Goal: Task Accomplishment & Management: Contribute content

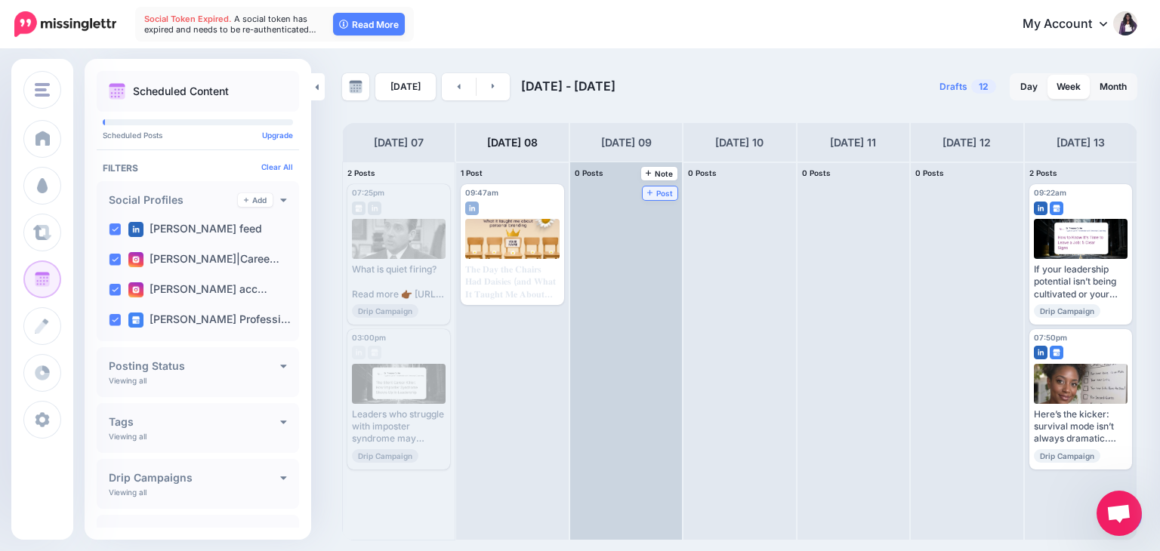
click at [659, 197] on link "Post" at bounding box center [661, 194] width 36 height 14
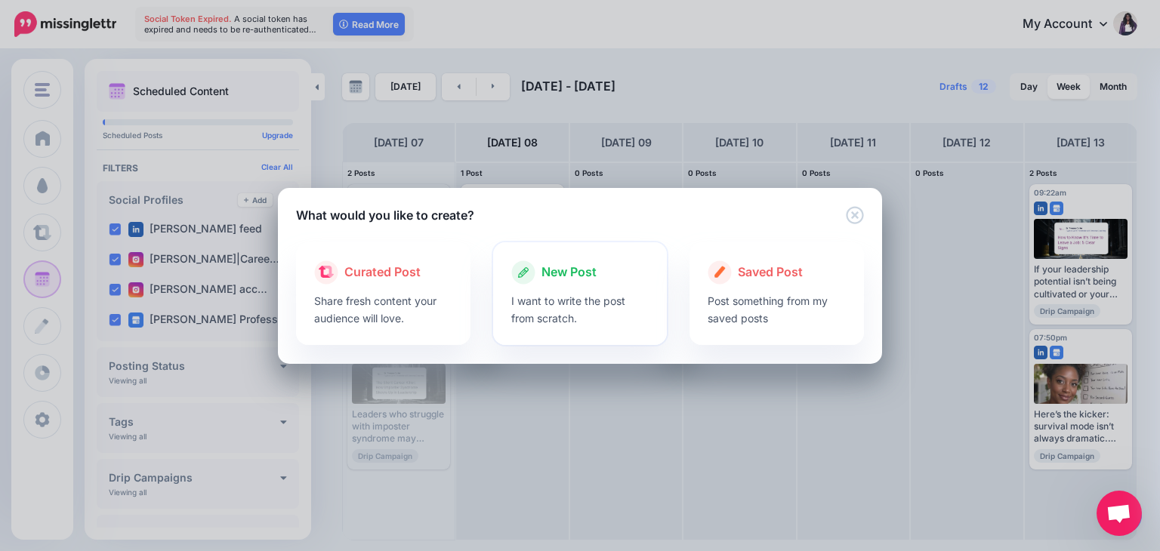
click at [567, 286] on div at bounding box center [580, 289] width 138 height 8
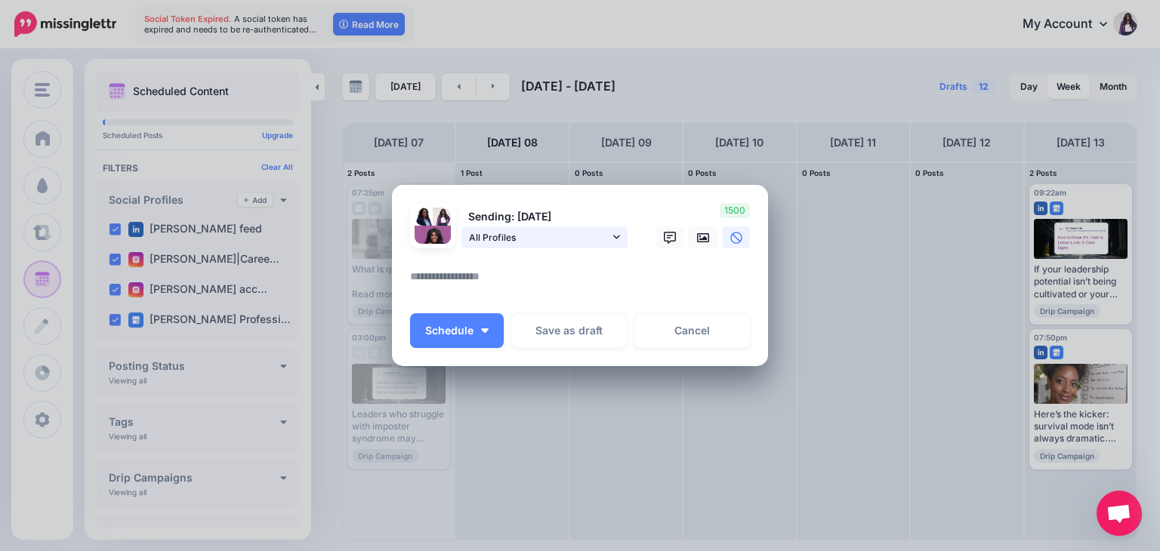
click at [616, 239] on icon at bounding box center [616, 237] width 7 height 11
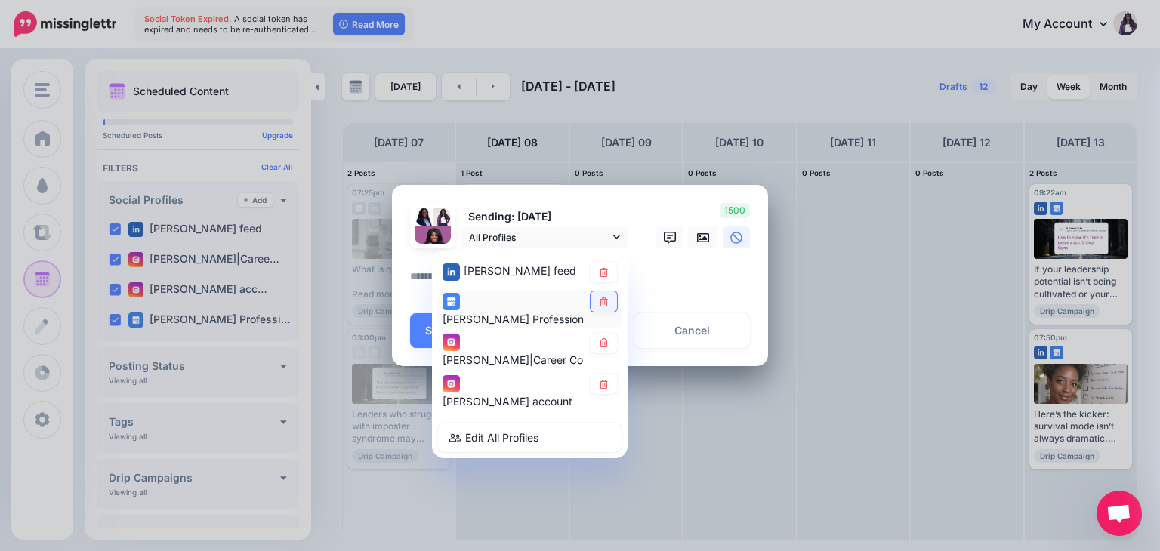
click at [607, 306] on link at bounding box center [604, 302] width 26 height 20
click at [607, 342] on icon at bounding box center [604, 343] width 8 height 9
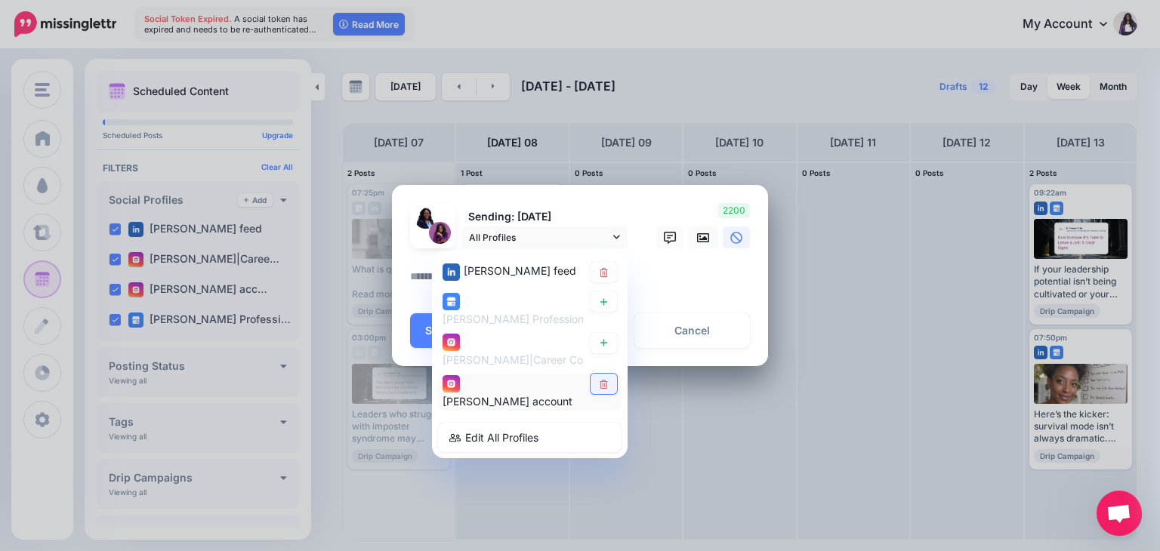
click at [604, 394] on link at bounding box center [604, 385] width 26 height 20
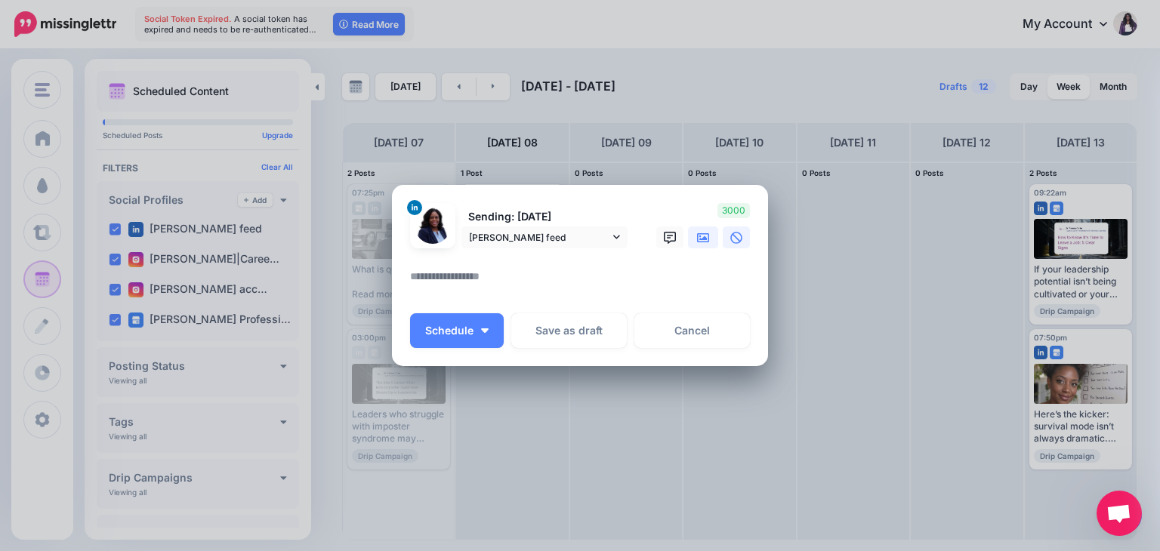
click at [704, 246] on link at bounding box center [703, 238] width 30 height 22
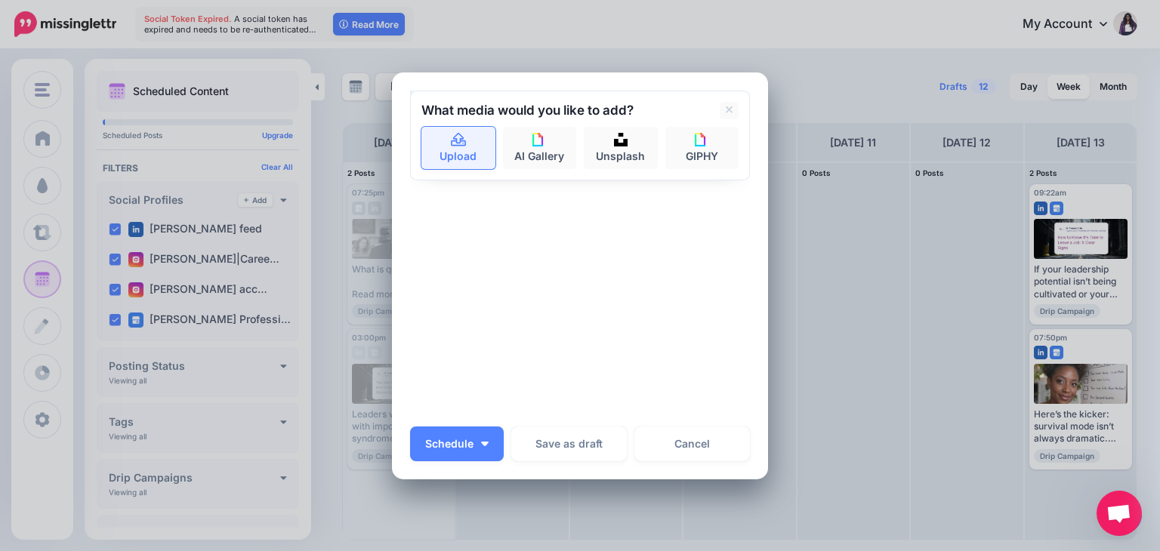
click at [456, 160] on link "Upload" at bounding box center [459, 148] width 74 height 42
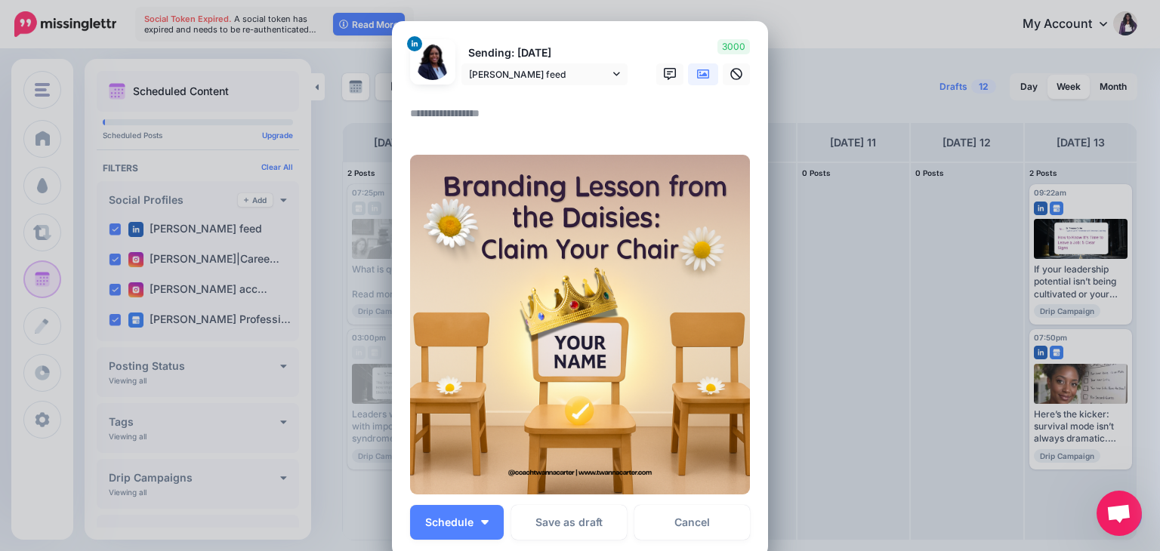
click at [465, 107] on textarea at bounding box center [584, 118] width 348 height 29
paste textarea "**********"
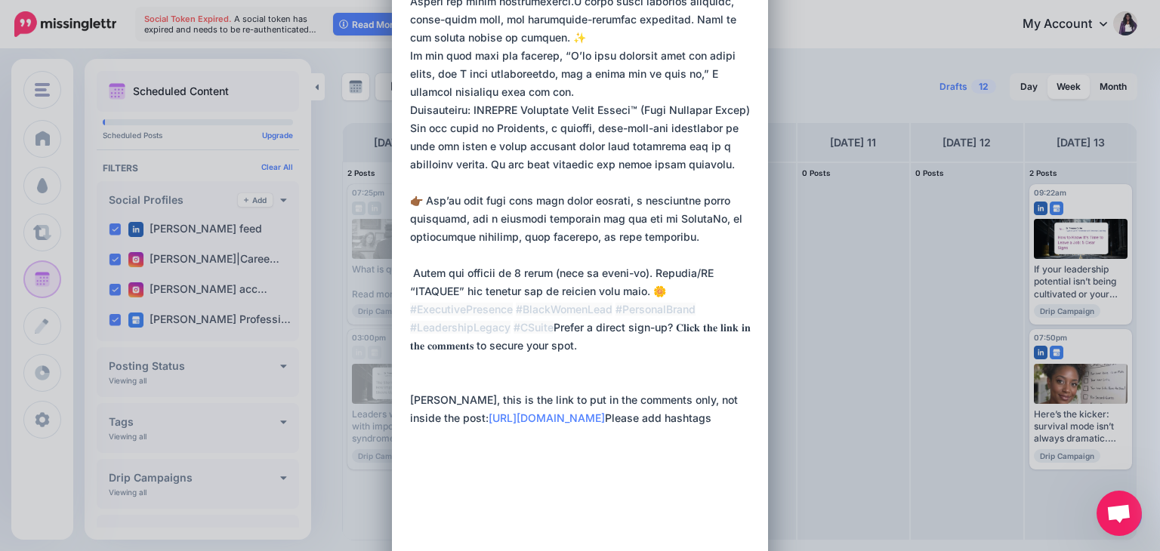
drag, startPoint x: 535, startPoint y: 531, endPoint x: 399, endPoint y: 462, distance: 152.4
click at [399, 462] on div "Loading Sending: [DATE] [PERSON_NAME] feed" at bounding box center [580, 327] width 376 height 1342
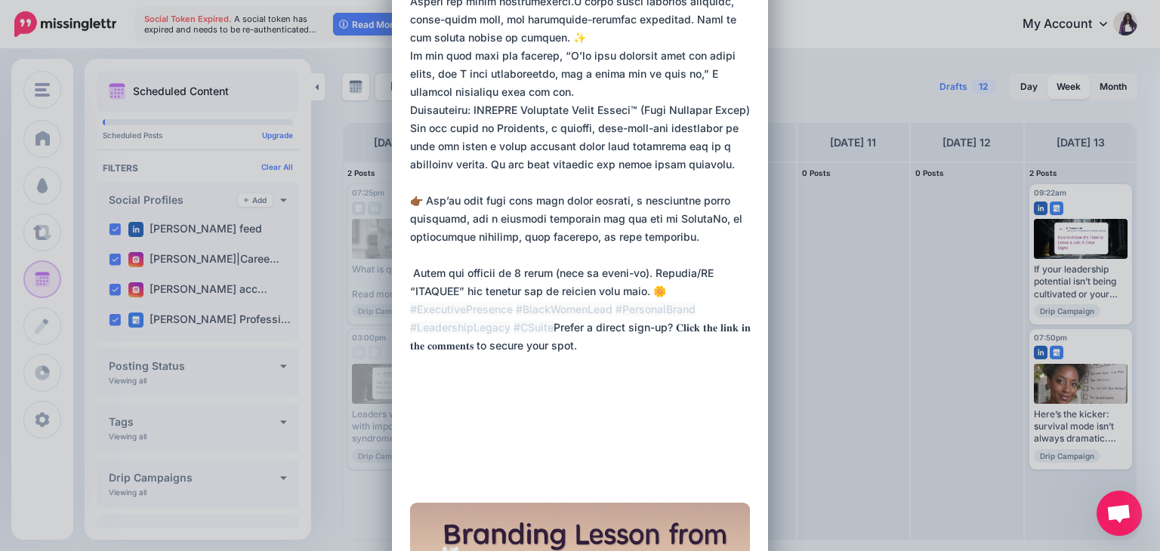
click at [420, 477] on textarea at bounding box center [584, 110] width 348 height 743
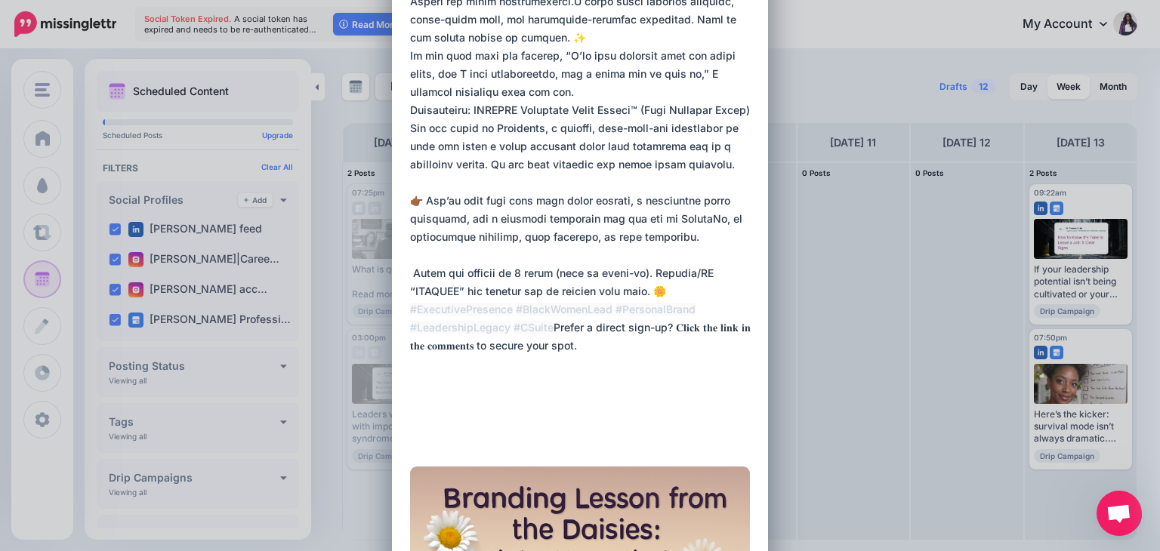
drag, startPoint x: 555, startPoint y: 360, endPoint x: 393, endPoint y: 344, distance: 163.2
click at [393, 344] on div "Loading Sending: [DATE] [PERSON_NAME] feed" at bounding box center [580, 263] width 376 height 1215
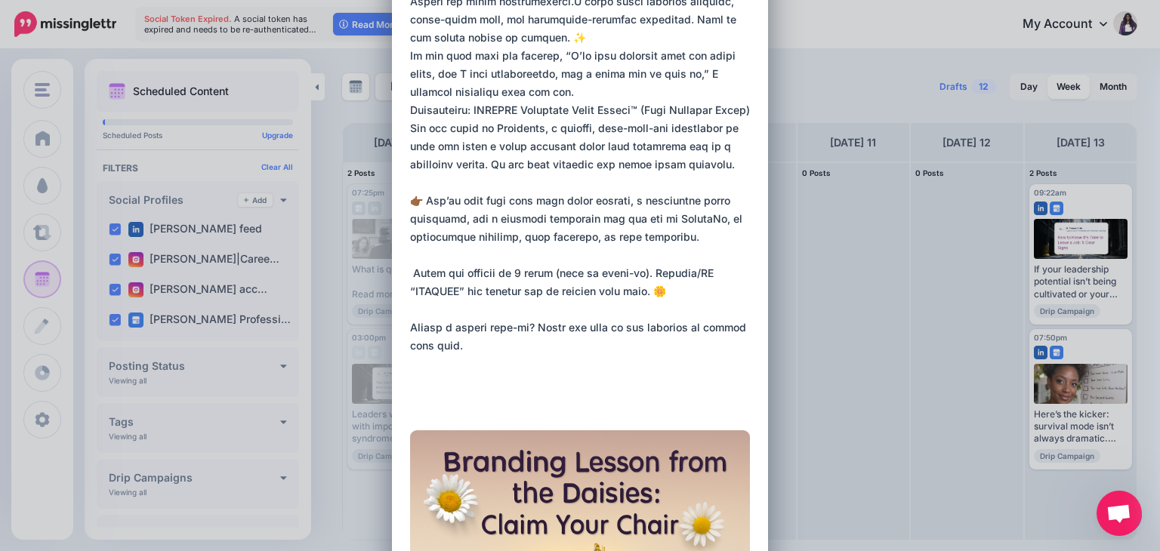
click at [434, 400] on textarea at bounding box center [584, 74] width 348 height 671
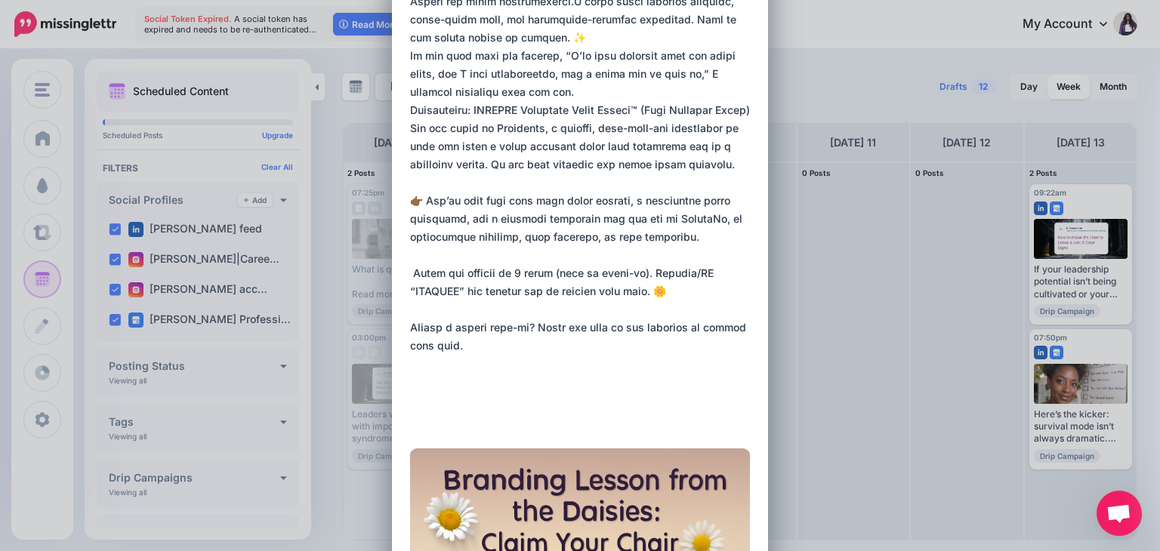
paste textarea "**********"
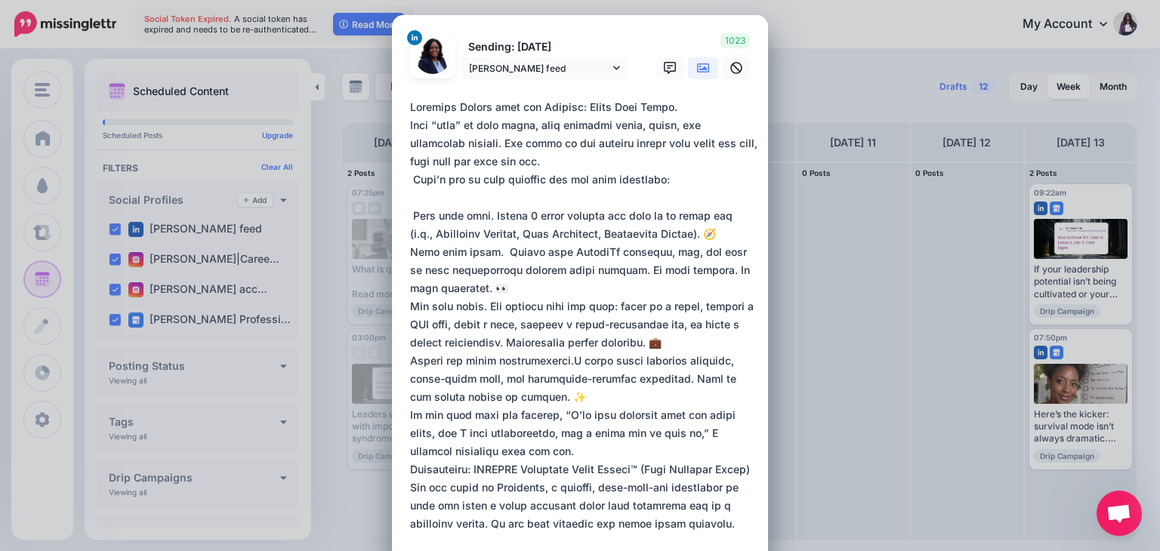
scroll to position [0, 0]
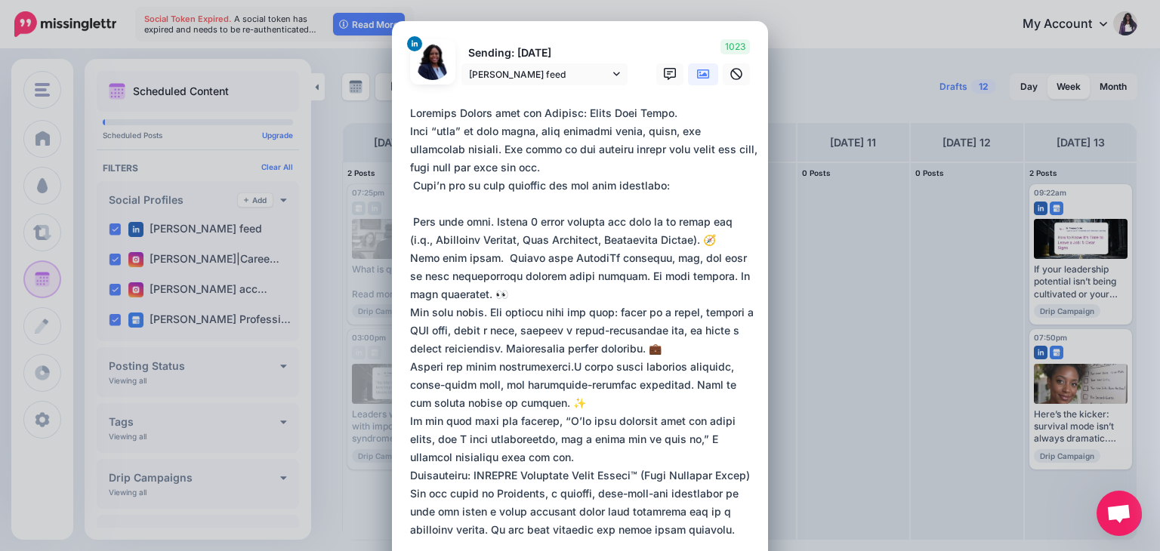
click at [410, 133] on textarea at bounding box center [584, 457] width 348 height 707
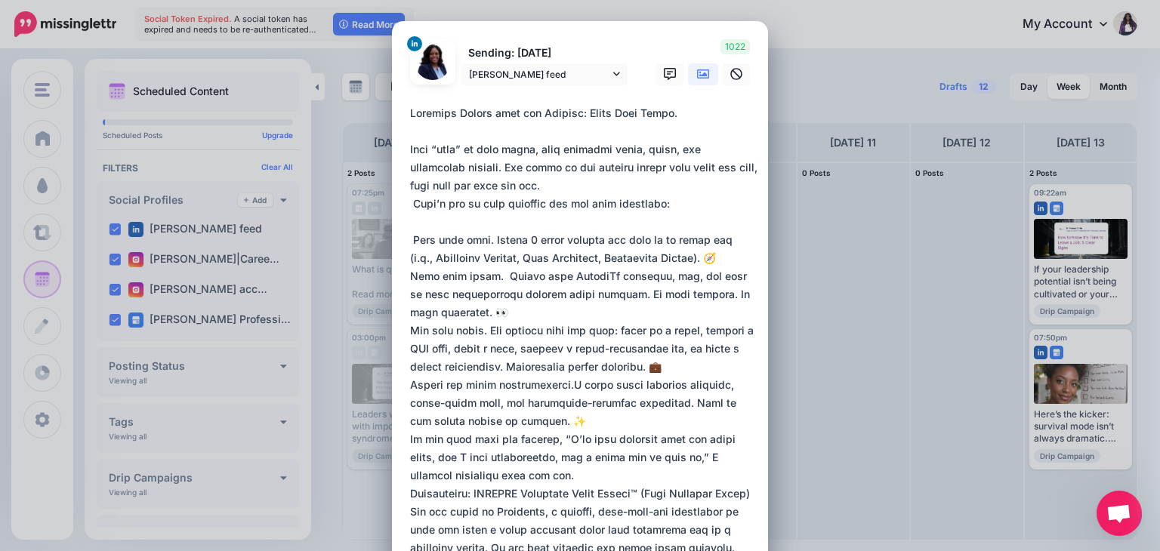
drag, startPoint x: 683, startPoint y: 113, endPoint x: 389, endPoint y: 117, distance: 293.9
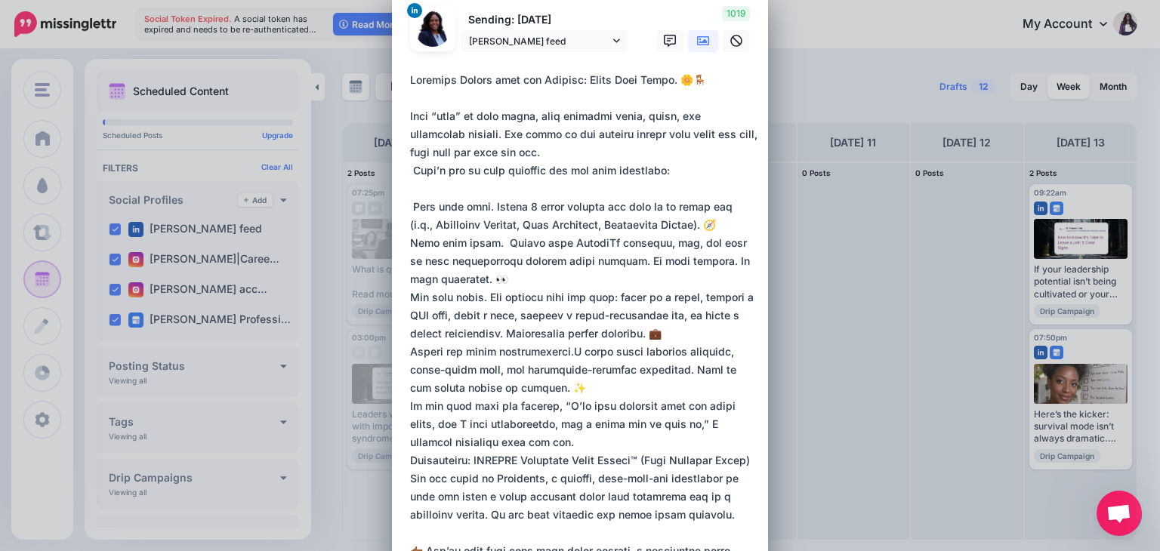
scroll to position [35, 0]
drag, startPoint x: 494, startPoint y: 205, endPoint x: 397, endPoint y: 197, distance: 97.0
drag, startPoint x: 495, startPoint y: 241, endPoint x: 397, endPoint y: 244, distance: 97.5
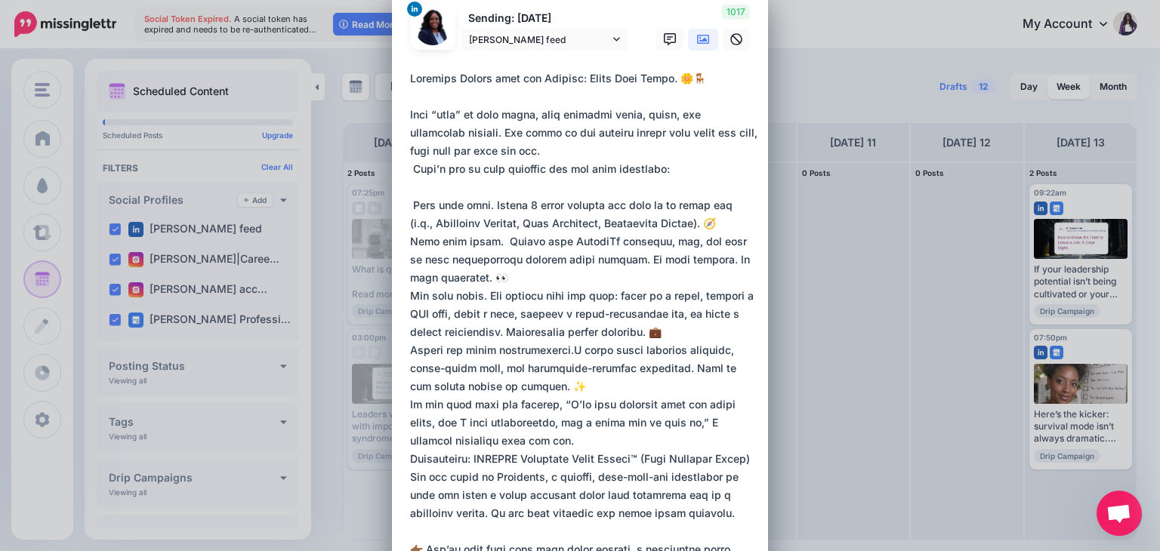
click at [747, 223] on textarea at bounding box center [584, 432] width 348 height 725
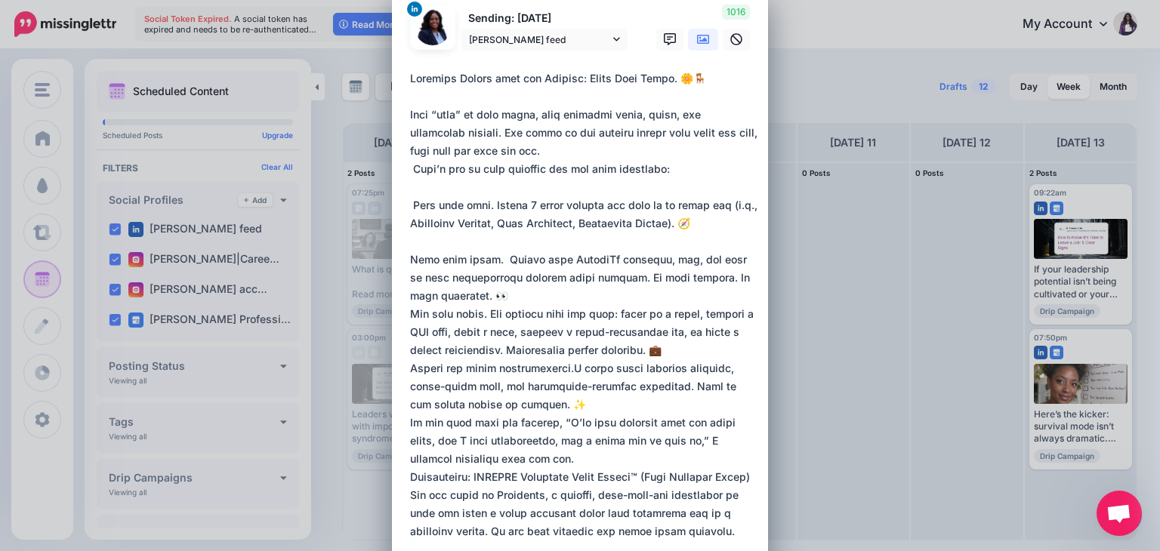
click at [505, 296] on textarea at bounding box center [584, 441] width 348 height 743
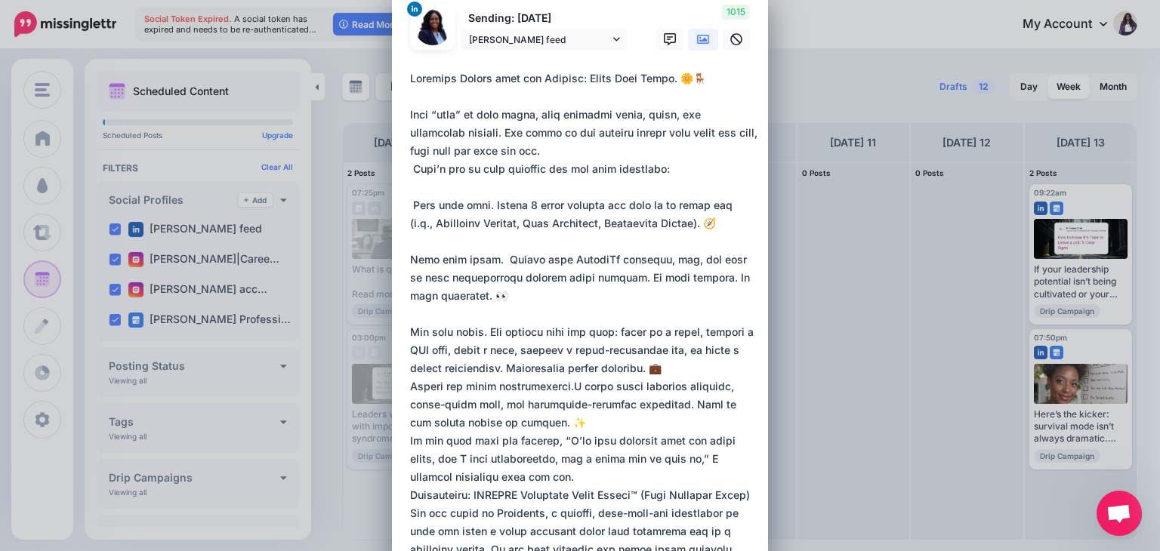
drag, startPoint x: 471, startPoint y: 334, endPoint x: 399, endPoint y: 333, distance: 72.5
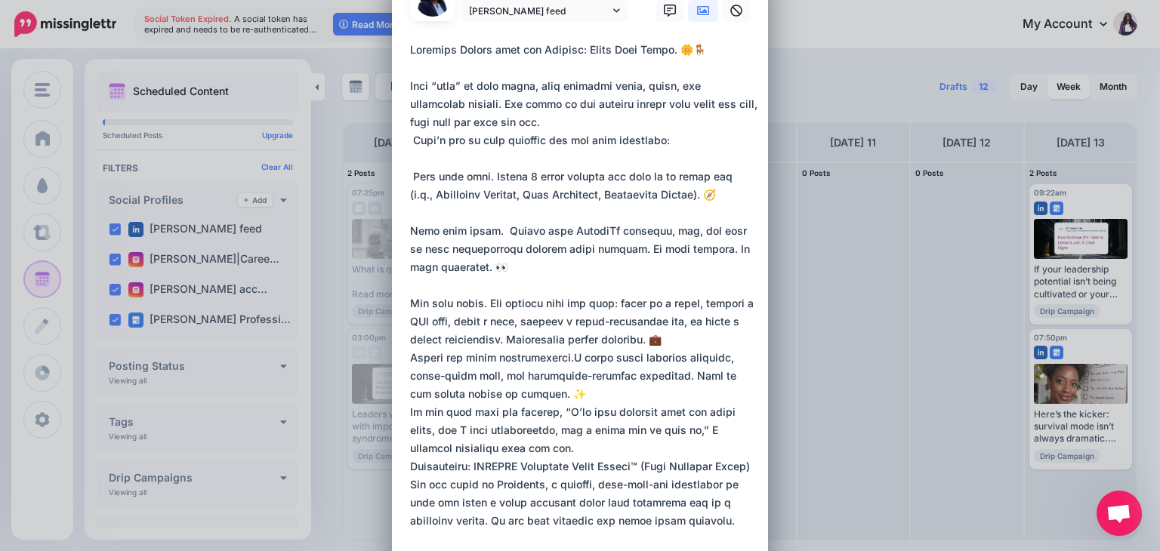
scroll to position [63, 0]
click at [697, 338] on textarea at bounding box center [584, 422] width 348 height 762
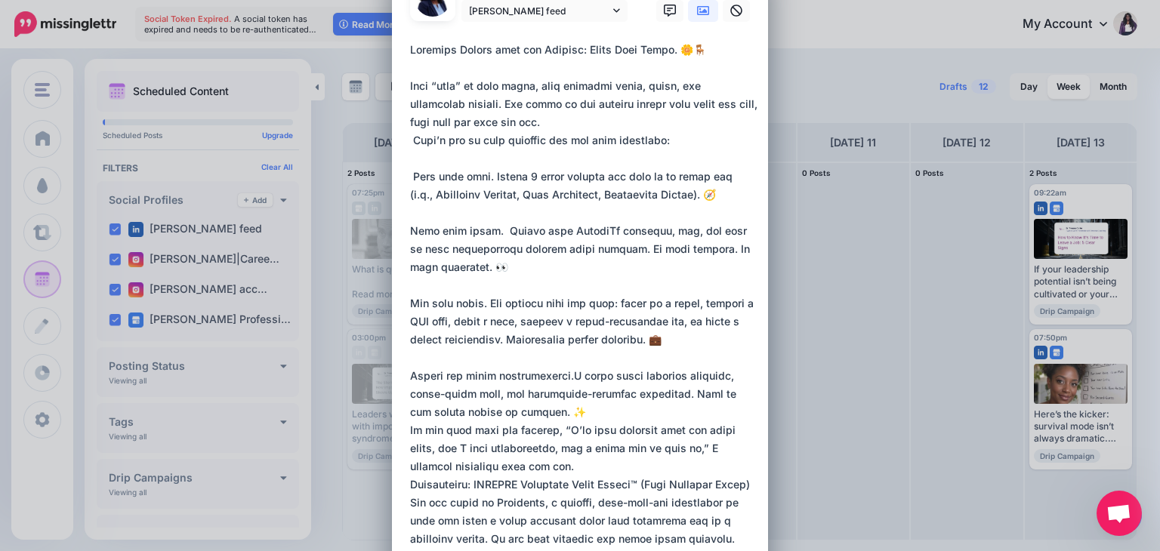
click at [564, 374] on textarea at bounding box center [584, 431] width 348 height 780
drag, startPoint x: 564, startPoint y: 374, endPoint x: 390, endPoint y: 369, distance: 173.8
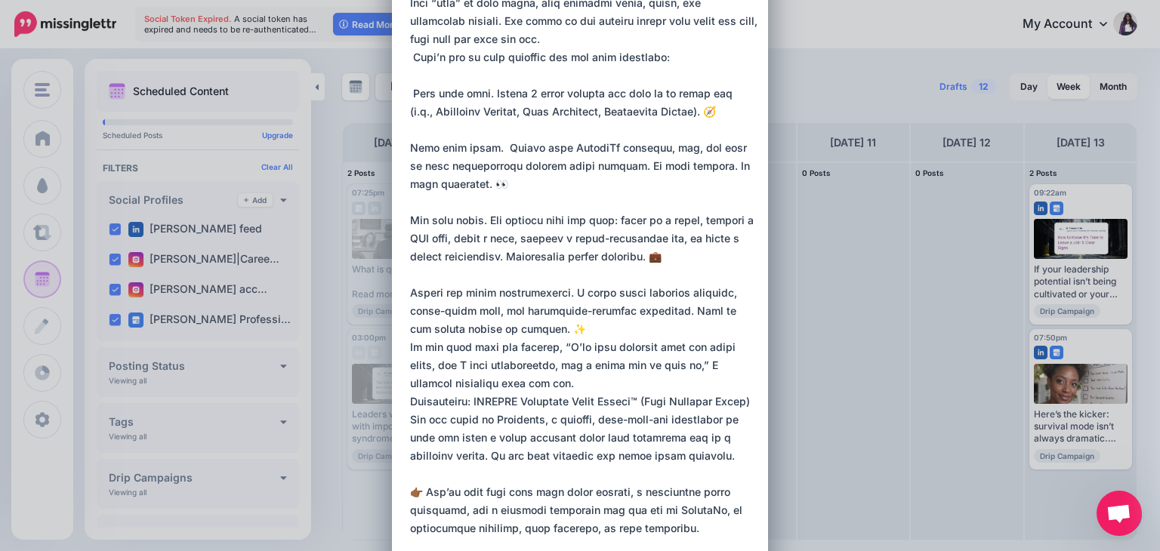
scroll to position [150, 0]
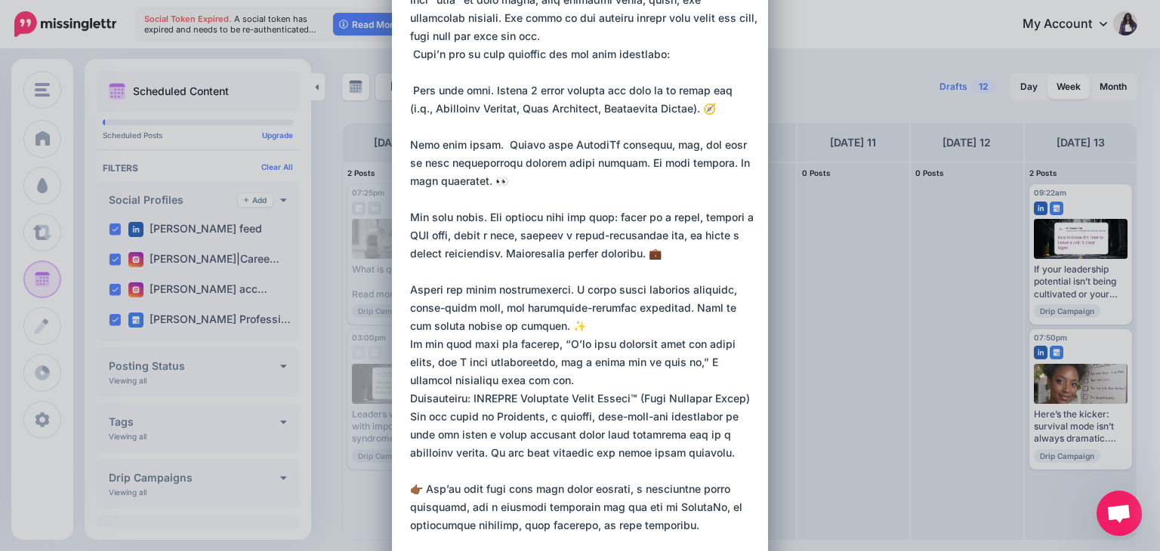
click at [578, 335] on textarea at bounding box center [584, 345] width 348 height 780
click at [559, 325] on textarea at bounding box center [584, 345] width 348 height 780
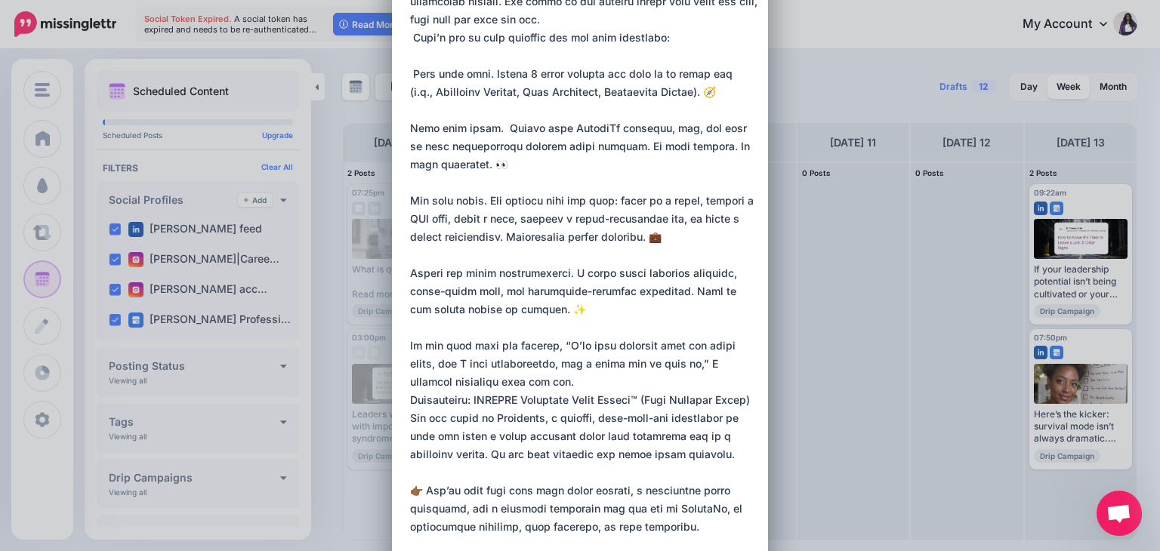
scroll to position [172, 0]
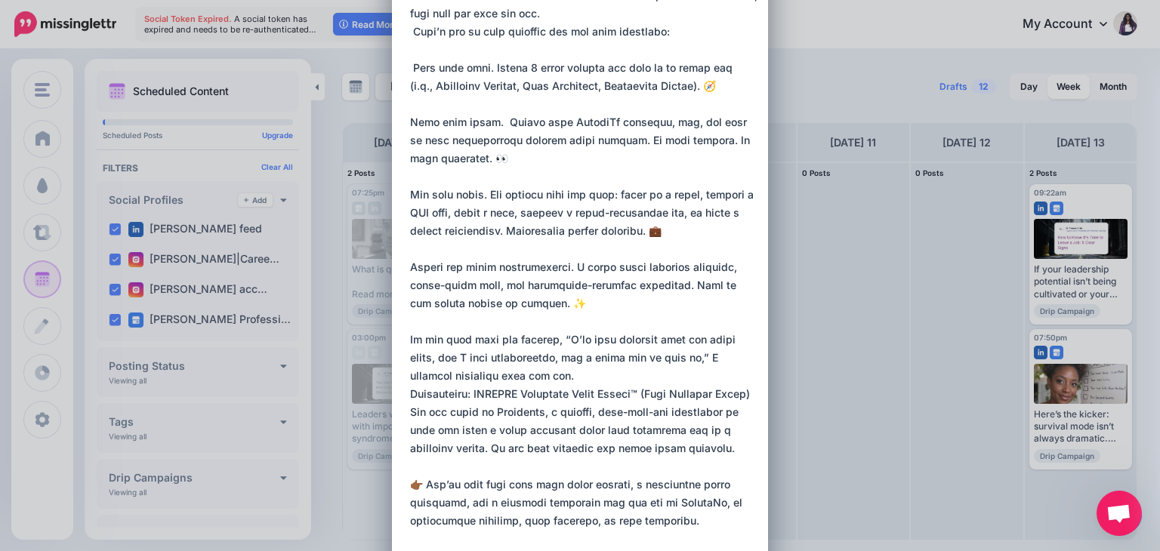
click at [520, 375] on textarea at bounding box center [584, 331] width 348 height 798
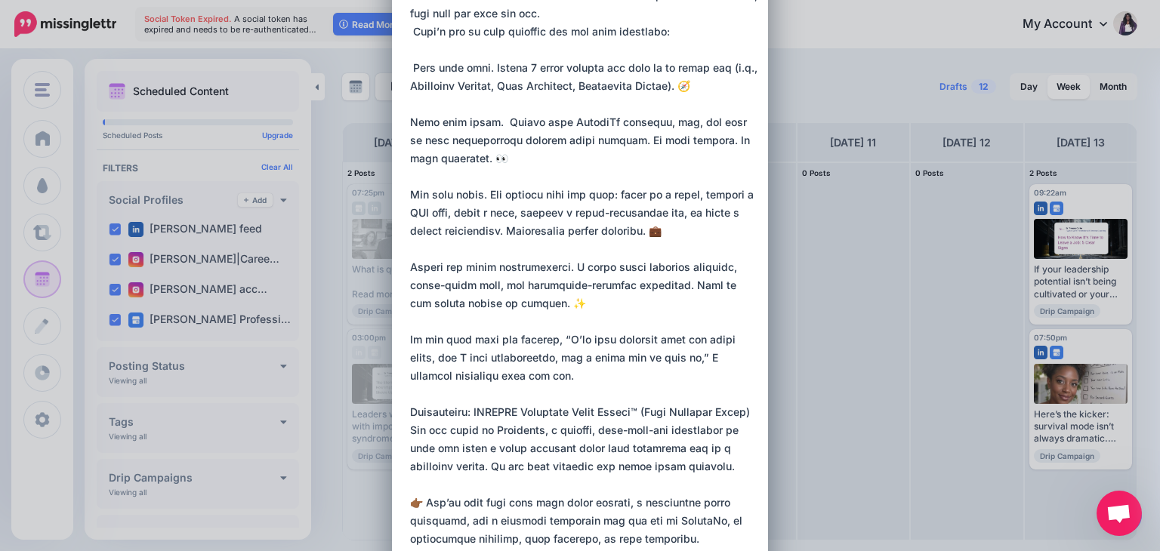
click at [456, 431] on textarea at bounding box center [584, 340] width 348 height 816
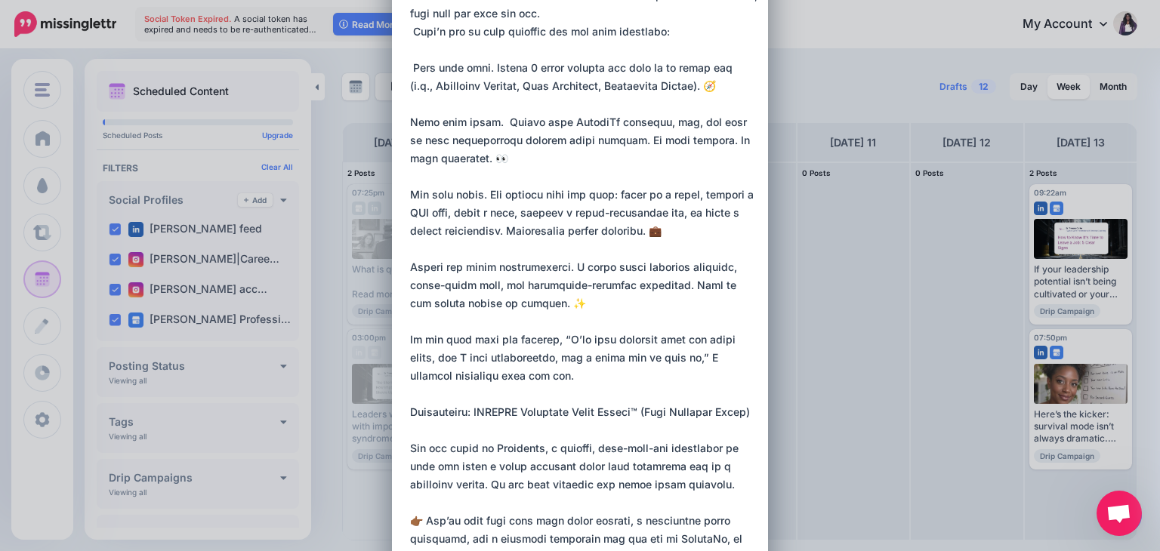
drag, startPoint x: 405, startPoint y: 411, endPoint x: 459, endPoint y: 427, distance: 55.9
click at [459, 427] on textarea at bounding box center [584, 349] width 348 height 834
type textarea "**********"
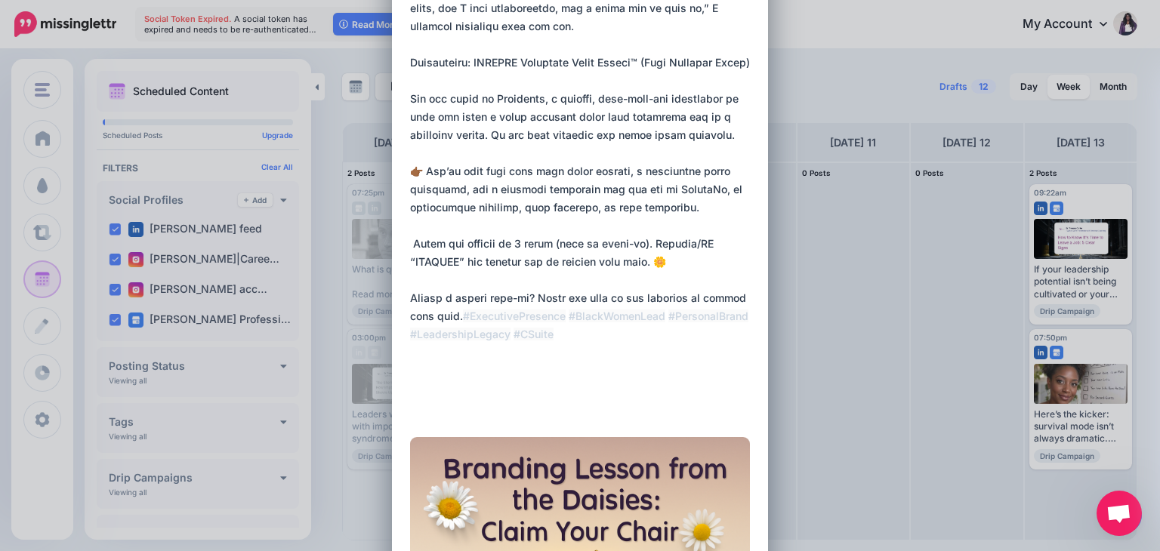
scroll to position [526, 0]
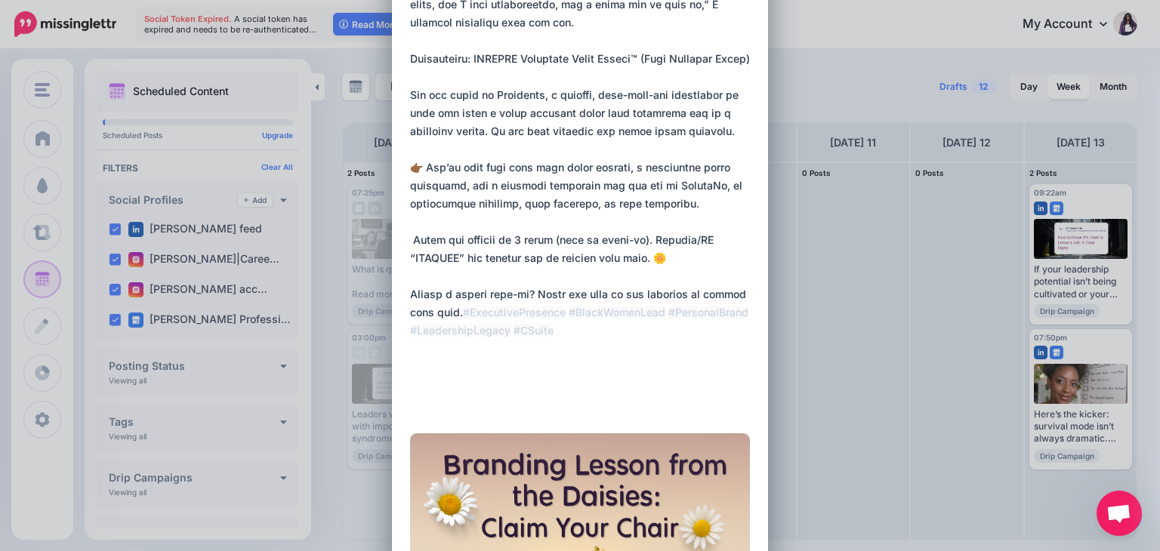
drag, startPoint x: 457, startPoint y: 258, endPoint x: 560, endPoint y: 264, distance: 103.0
drag, startPoint x: 455, startPoint y: 273, endPoint x: 403, endPoint y: 273, distance: 52.1
click at [403, 273] on div "Loading Sending: [DATE] [PERSON_NAME] feed" at bounding box center [580, 166] width 376 height 1342
drag, startPoint x: 526, startPoint y: 312, endPoint x: 686, endPoint y: 315, distance: 160.2
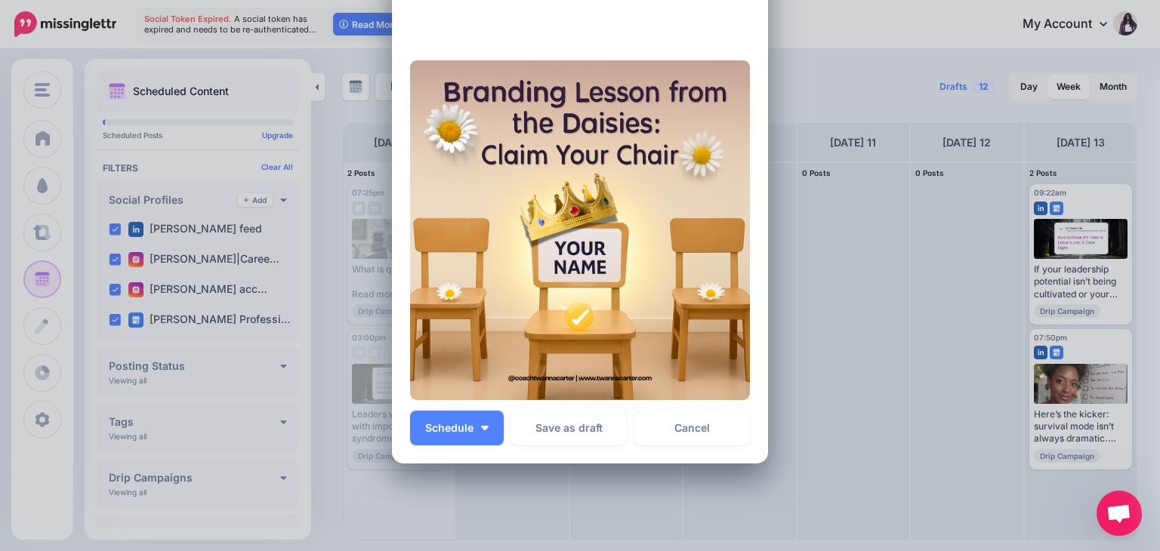
scroll to position [898, 0]
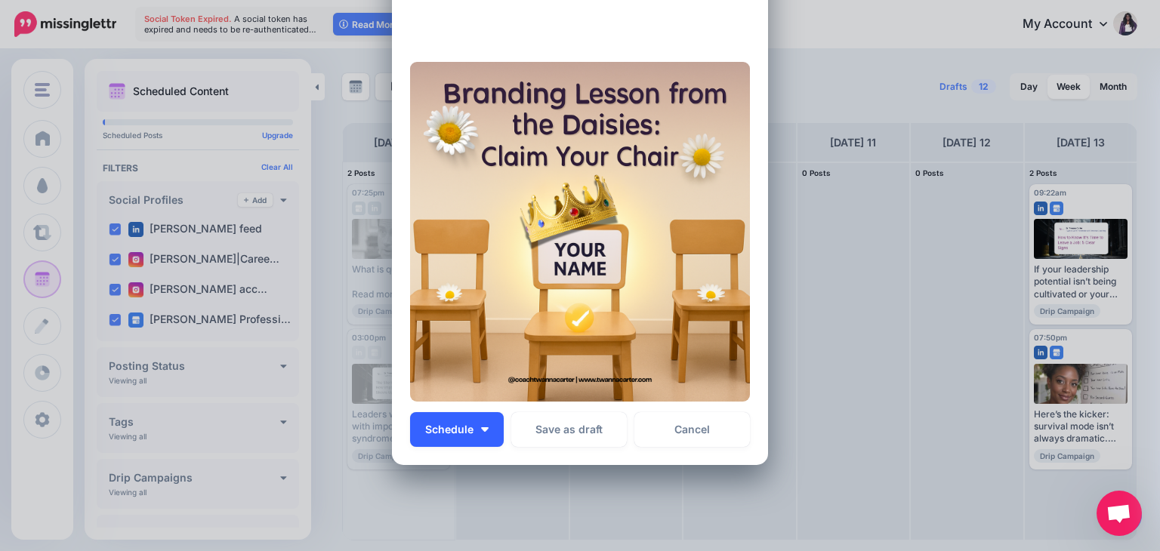
click at [481, 431] on button "Schedule" at bounding box center [457, 429] width 94 height 35
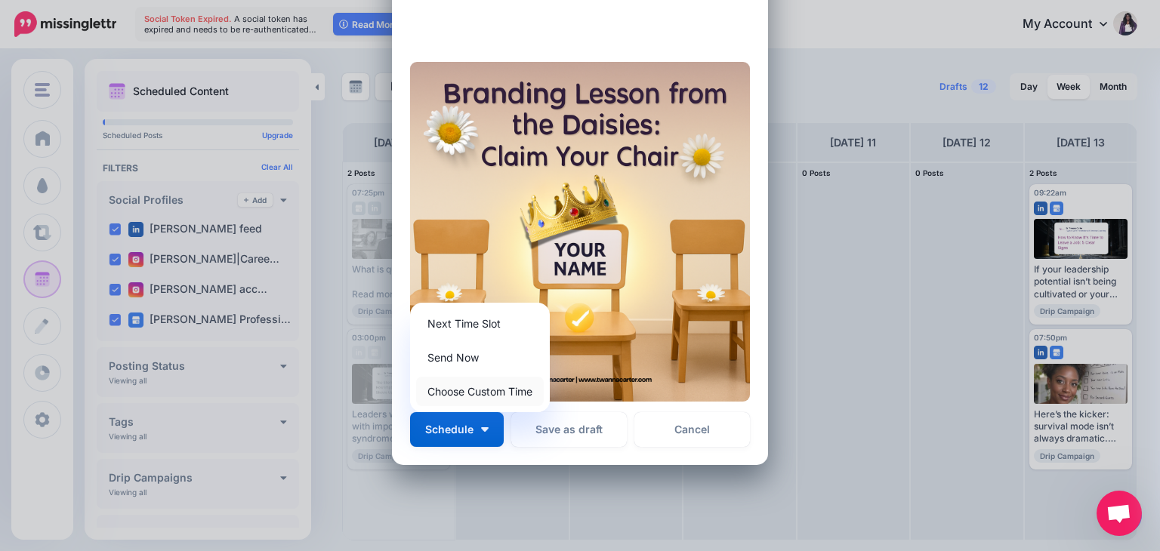
click at [491, 395] on link "Choose Custom Time" at bounding box center [480, 391] width 128 height 29
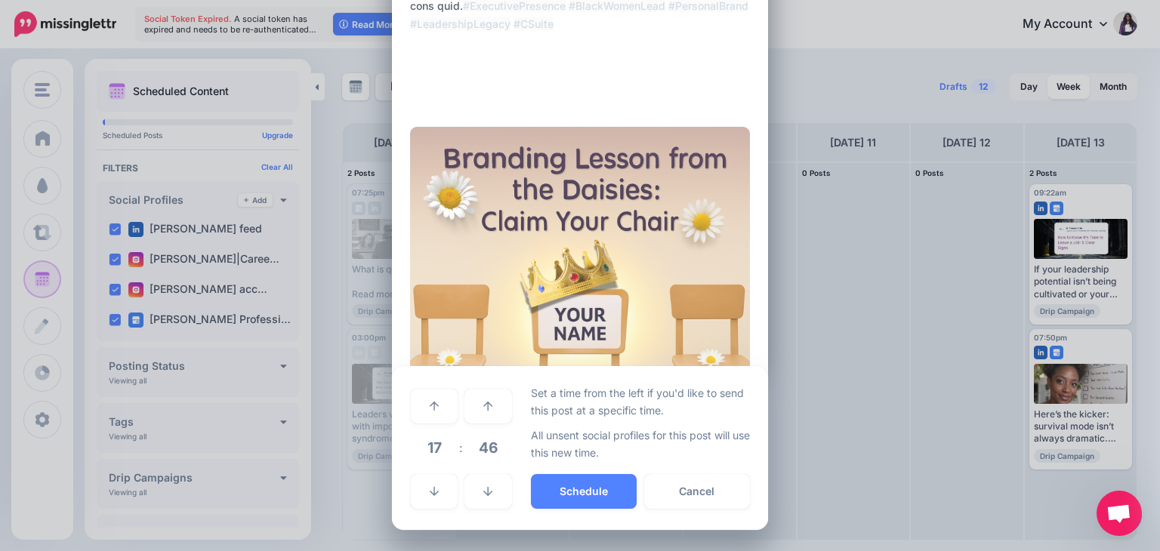
scroll to position [832, 0]
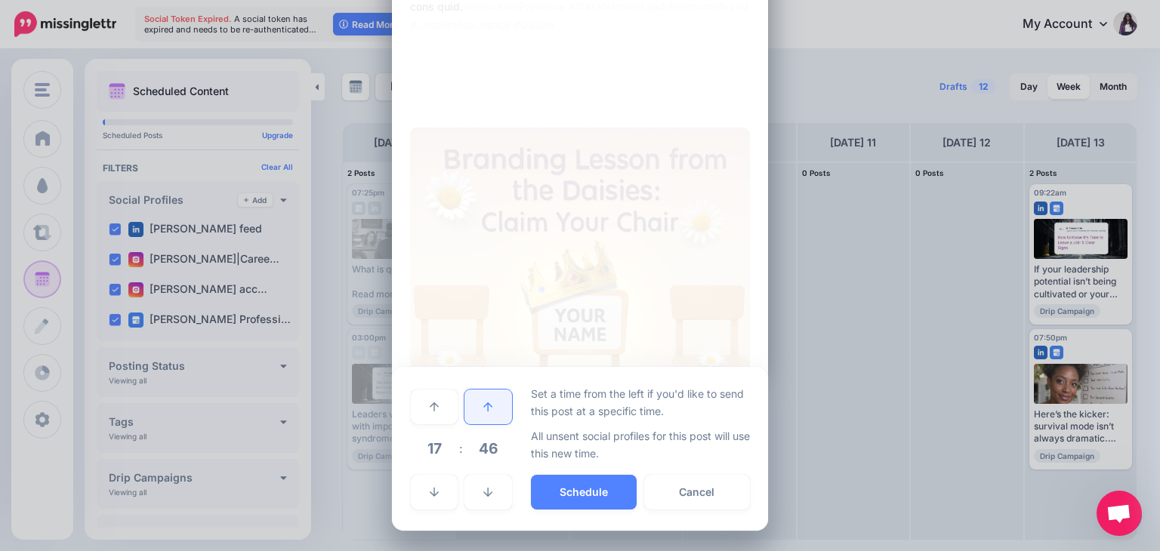
click at [474, 413] on link at bounding box center [488, 407] width 47 height 35
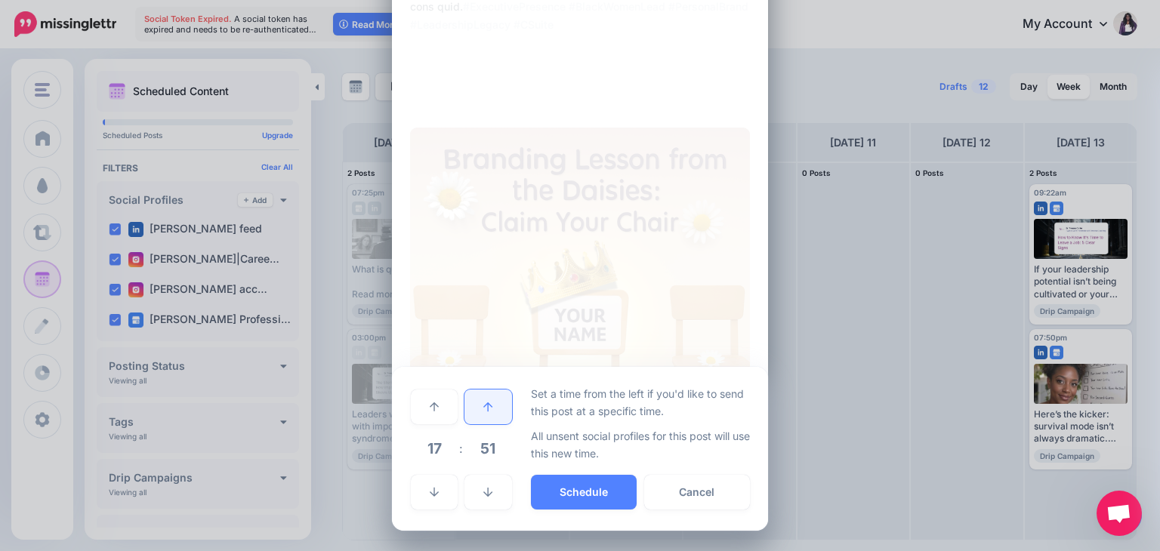
click at [474, 413] on link at bounding box center [488, 407] width 47 height 35
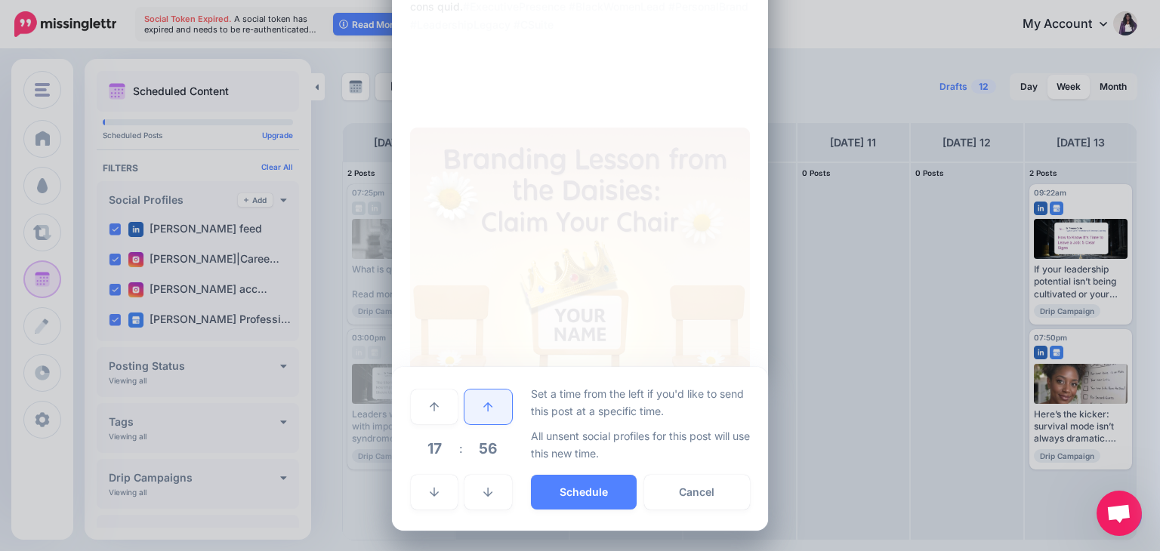
click at [474, 413] on link at bounding box center [488, 407] width 47 height 35
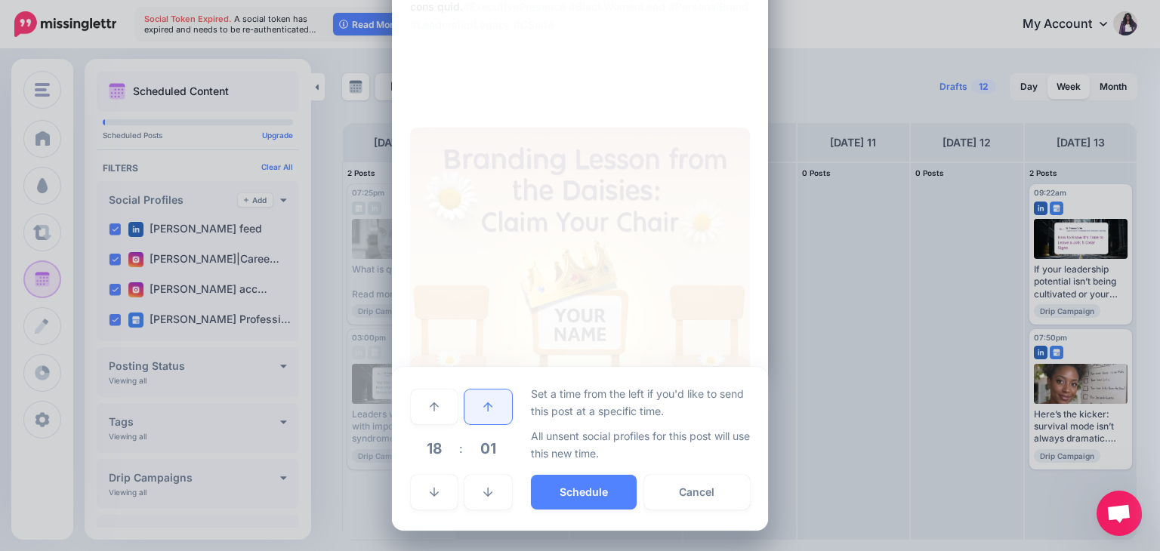
click at [474, 413] on link at bounding box center [488, 407] width 47 height 35
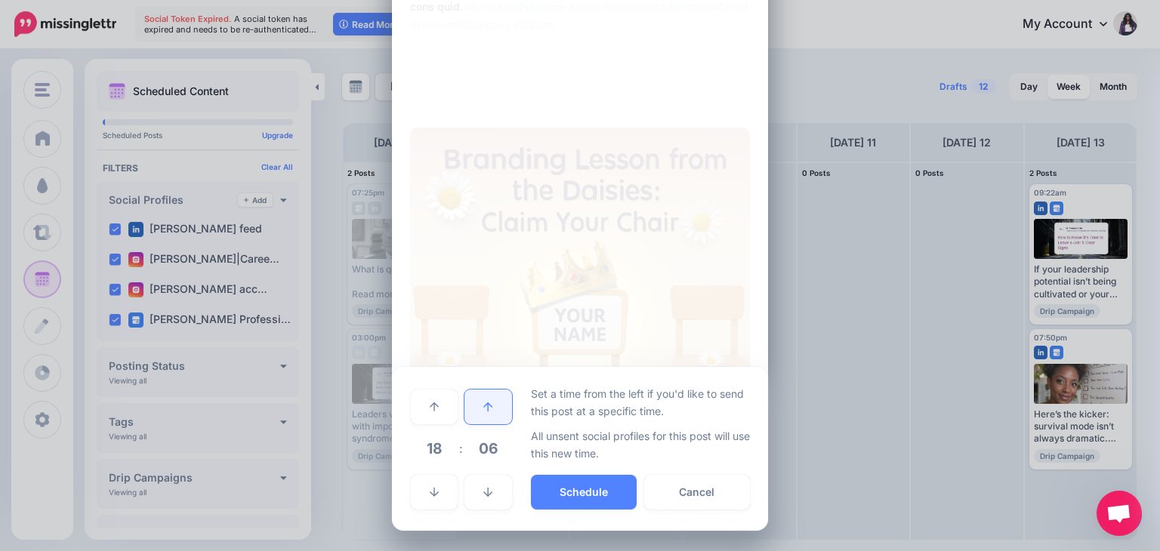
click at [474, 413] on link at bounding box center [488, 407] width 47 height 35
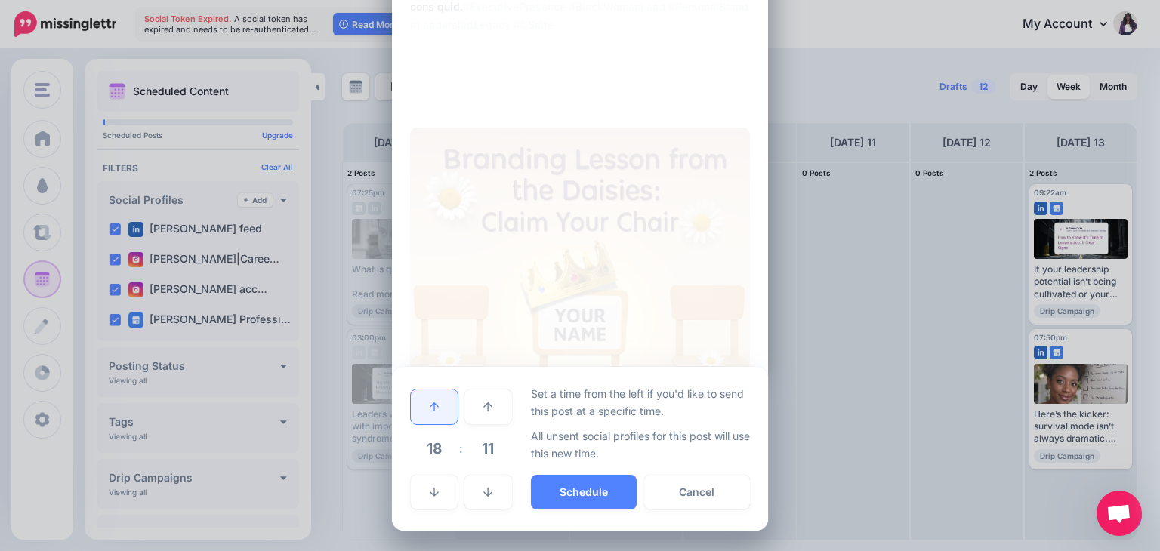
click at [430, 409] on icon at bounding box center [434, 407] width 9 height 9
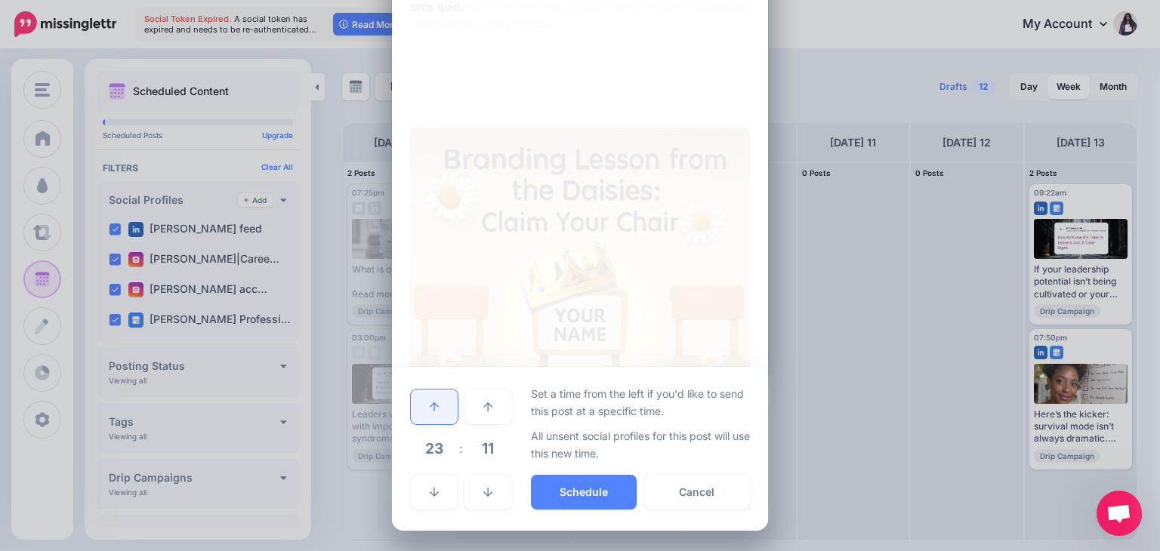
click at [430, 409] on icon at bounding box center [434, 407] width 9 height 9
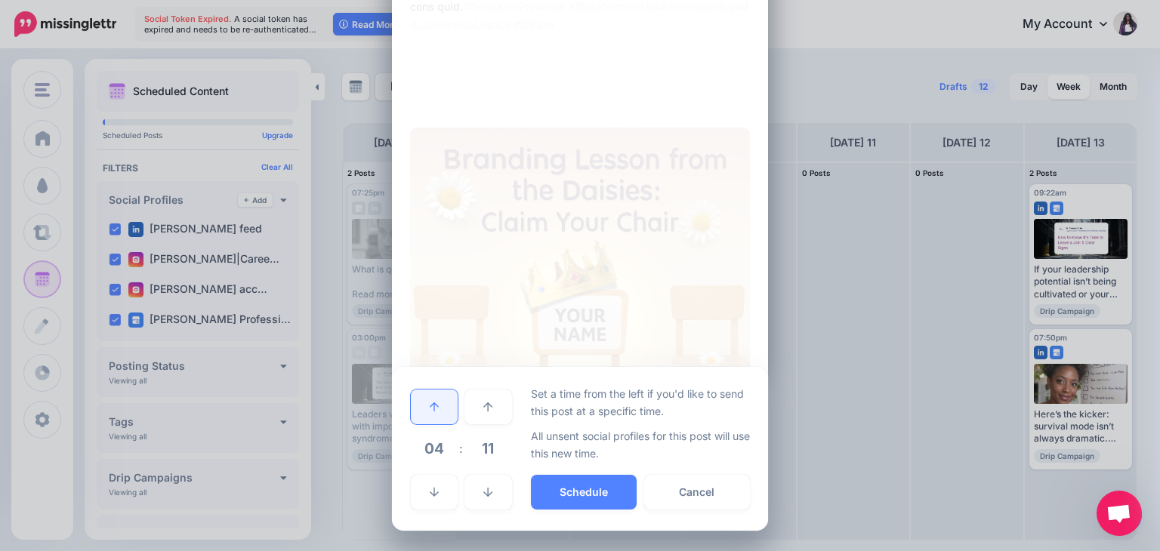
click at [430, 409] on icon at bounding box center [434, 407] width 9 height 9
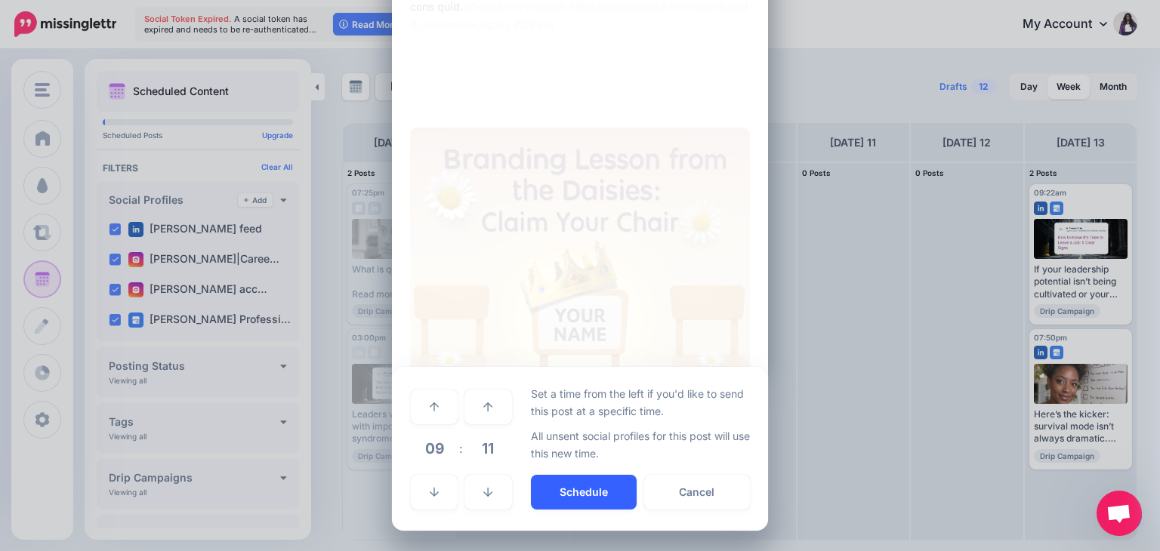
click at [579, 484] on button "Schedule" at bounding box center [584, 492] width 106 height 35
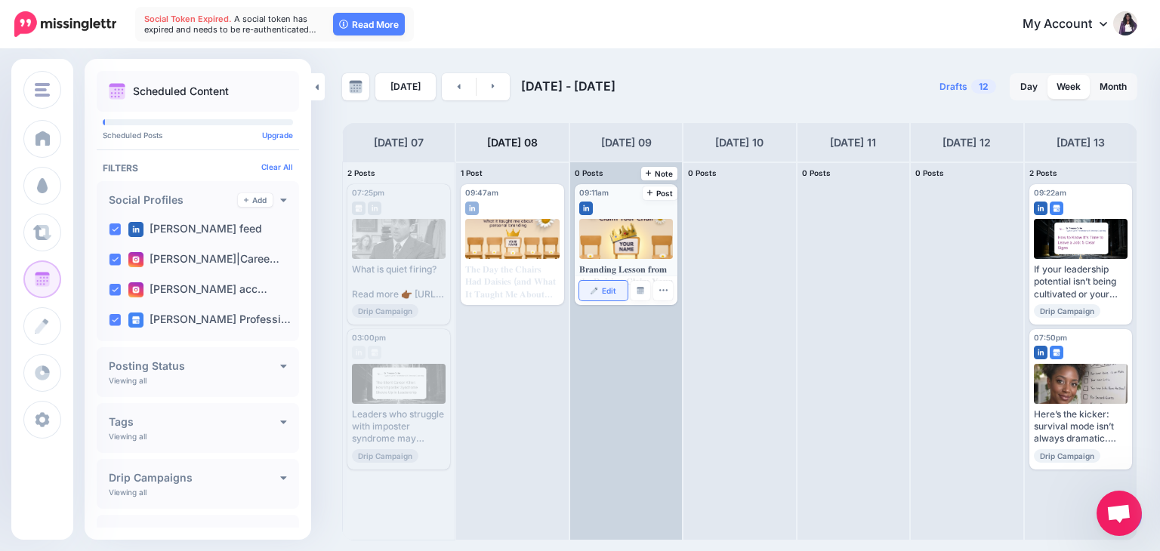
click at [609, 288] on span "Edit" at bounding box center [609, 291] width 14 height 8
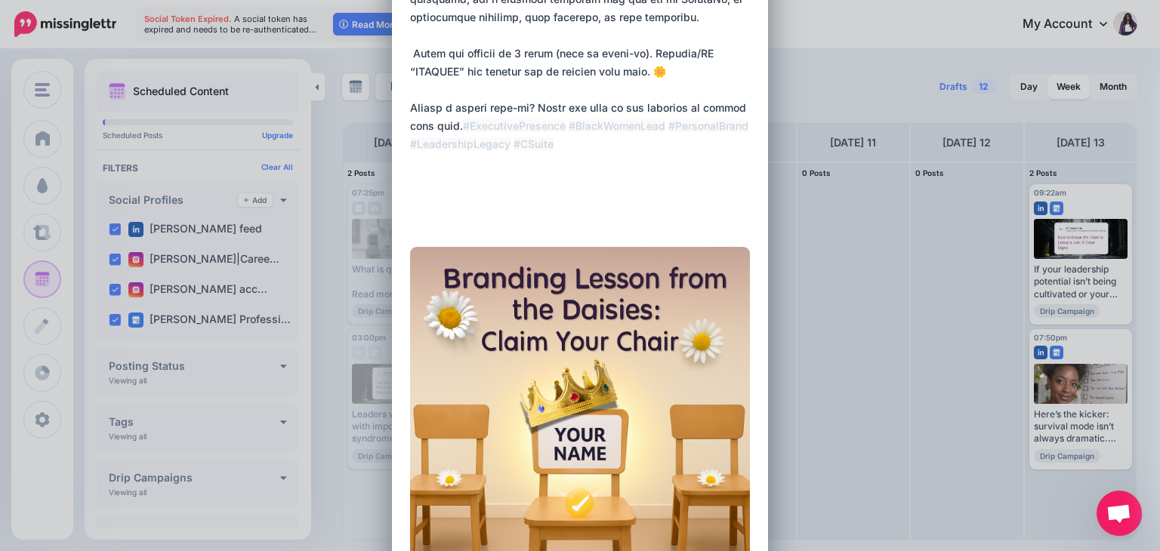
scroll to position [805, 0]
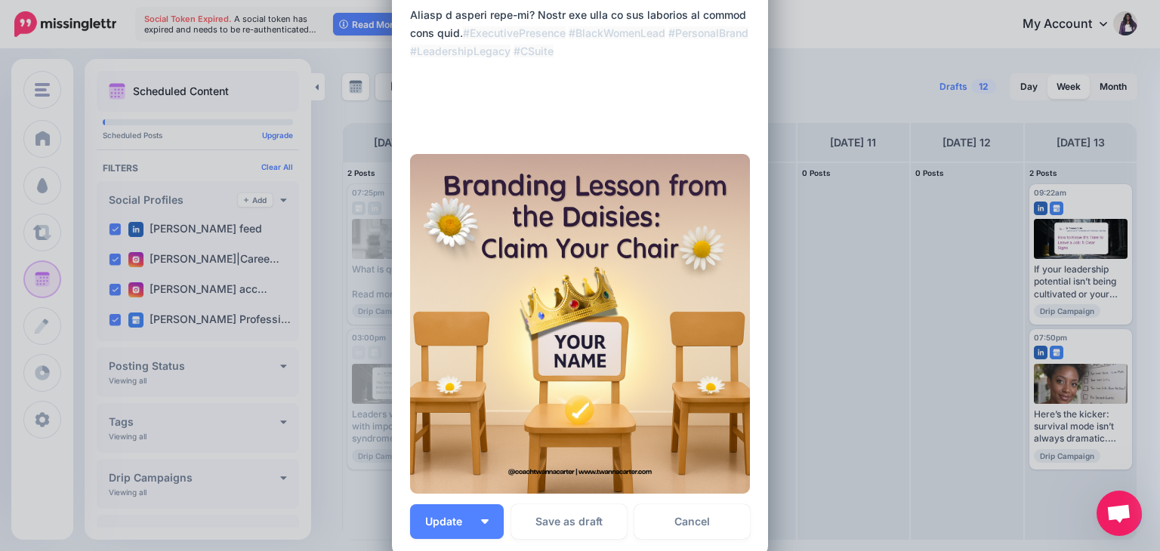
drag, startPoint x: 406, startPoint y: 113, endPoint x: 657, endPoint y: 125, distance: 251.1
click at [433, 530] on button "Update" at bounding box center [457, 522] width 94 height 35
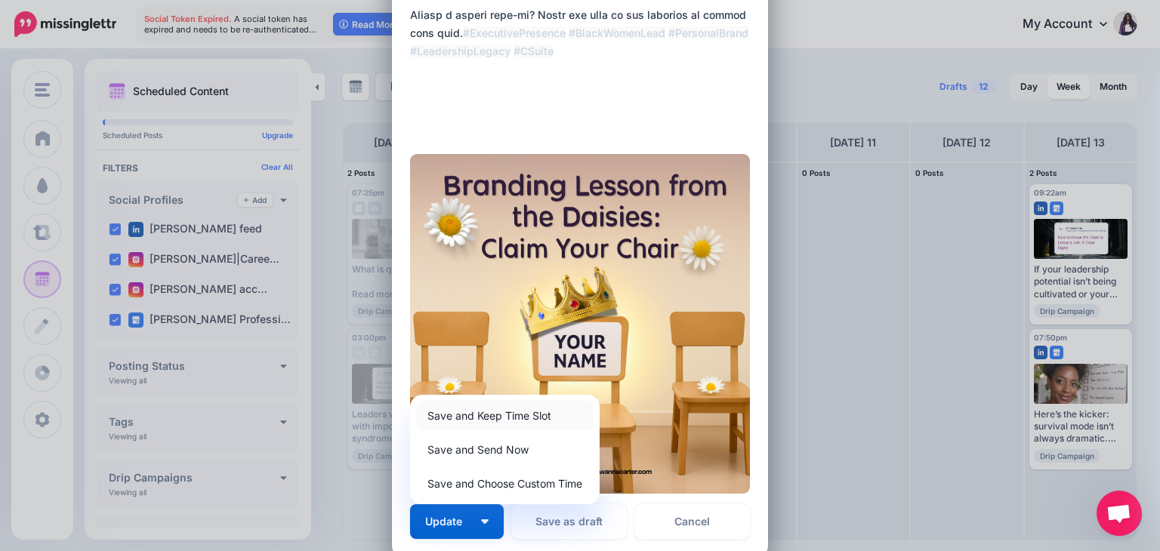
click at [492, 420] on link "Save and Keep Time Slot" at bounding box center [505, 415] width 178 height 29
